Goal: Task Accomplishment & Management: Complete application form

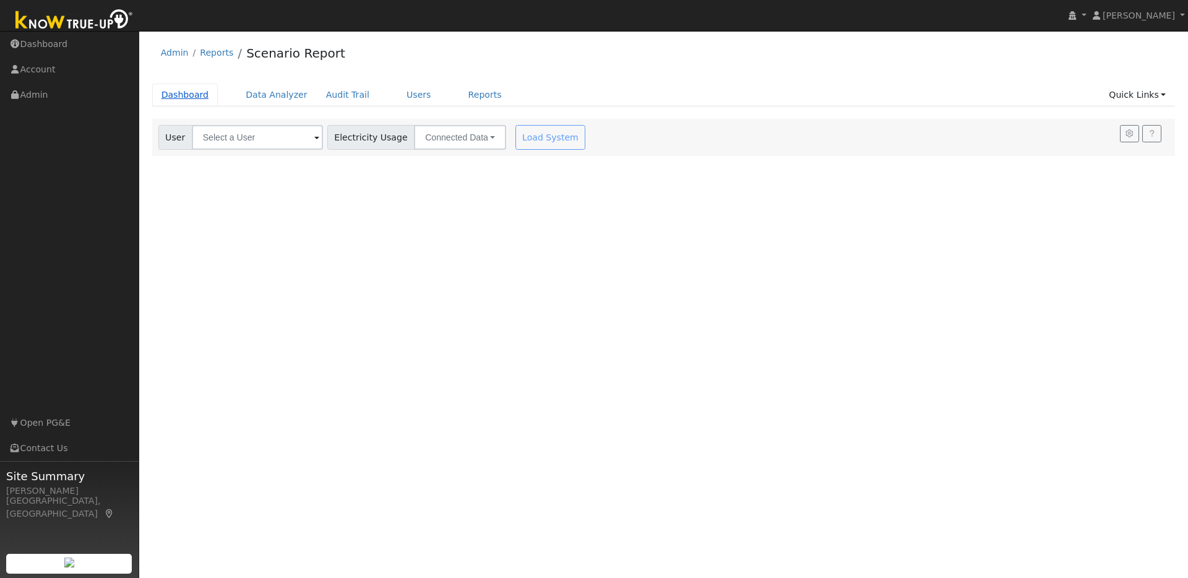
click at [197, 93] on link "Dashboard" at bounding box center [185, 95] width 66 height 23
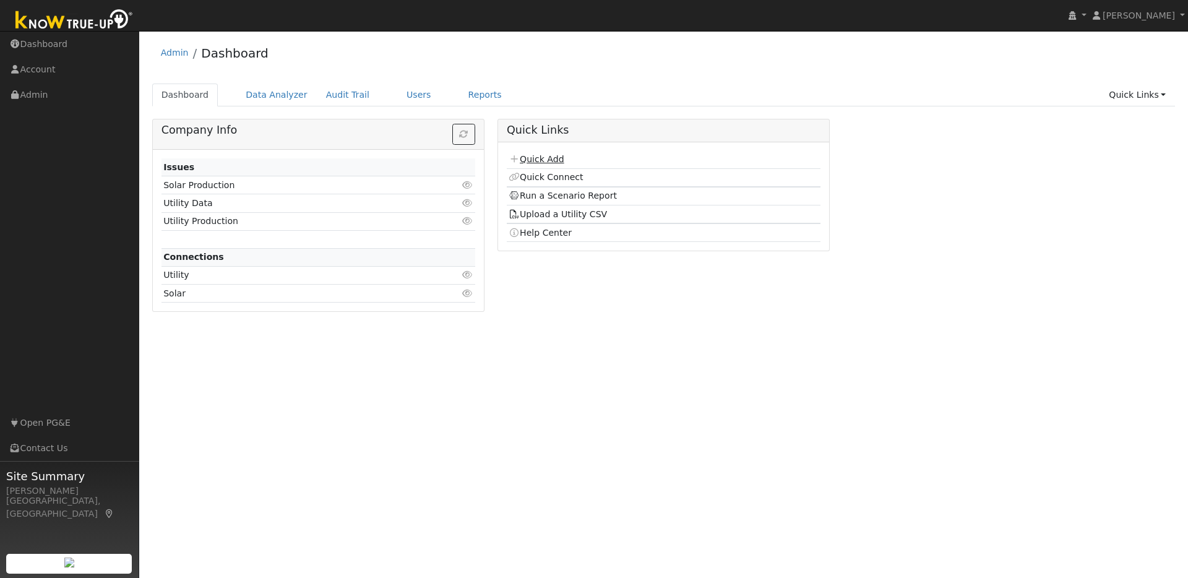
click at [554, 162] on link "Quick Add" at bounding box center [536, 159] width 55 height 10
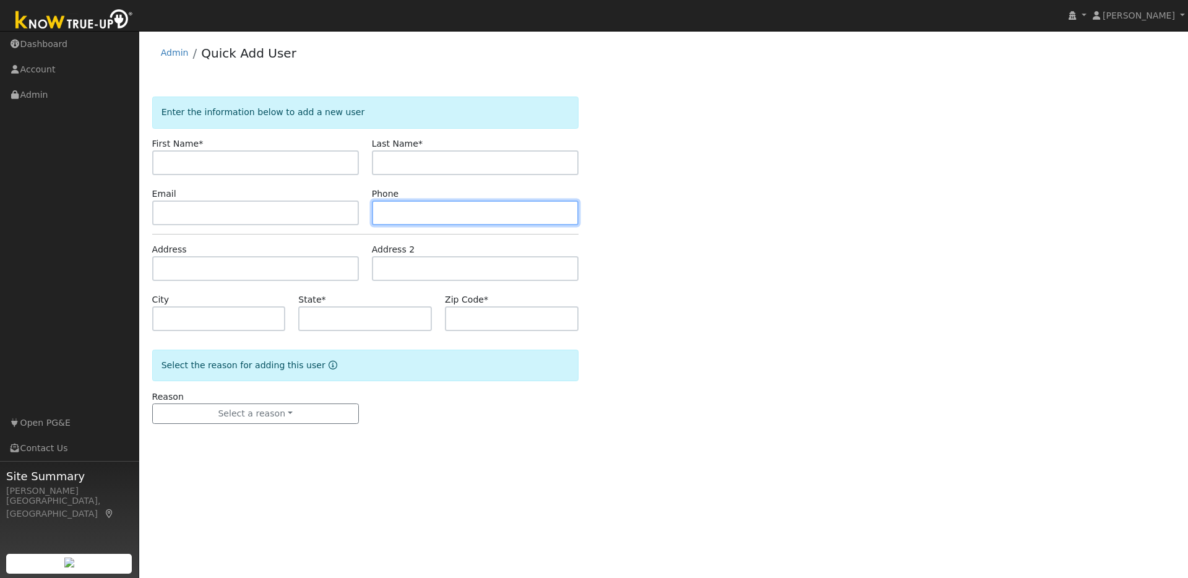
click at [399, 212] on input "text" at bounding box center [475, 213] width 207 height 25
paste input "1144933704"
type input "1144933704"
